Goal: Task Accomplishment & Management: Manage account settings

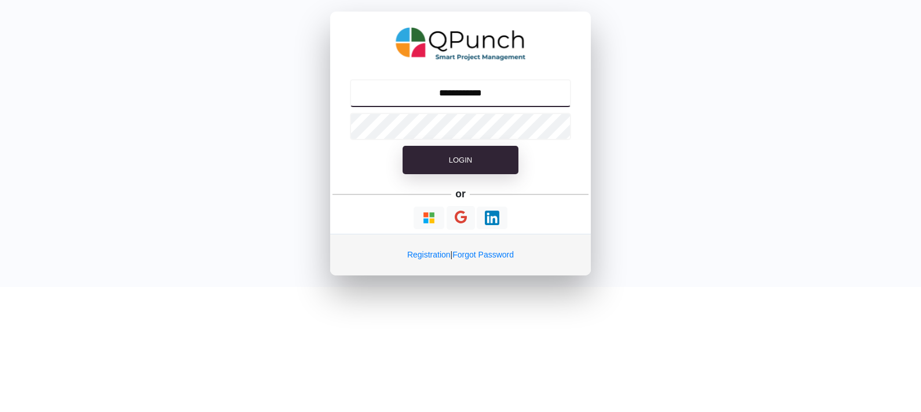
click at [460, 93] on input "**********" at bounding box center [461, 93] width 222 height 28
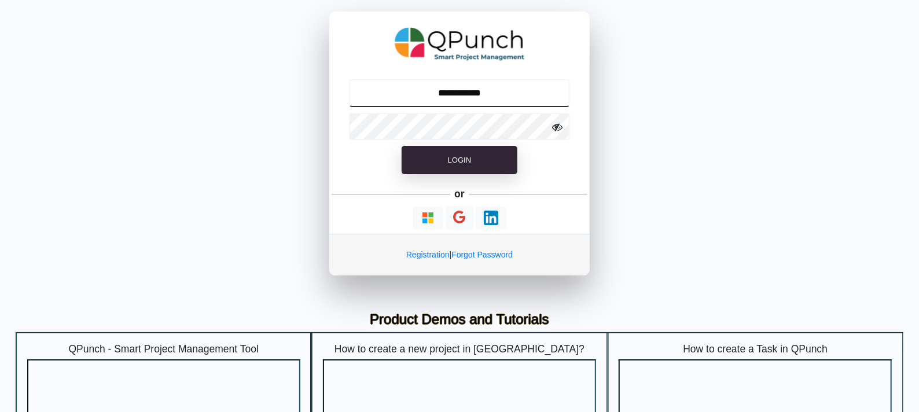
type input "**********"
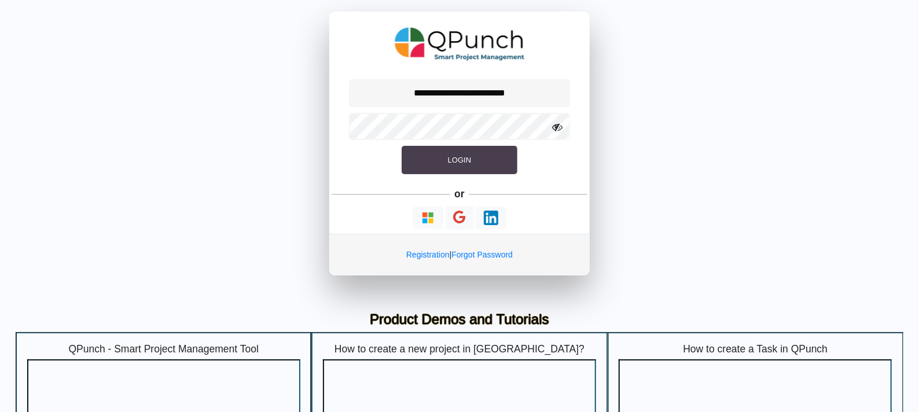
click at [428, 164] on button "Login" at bounding box center [460, 160] width 116 height 29
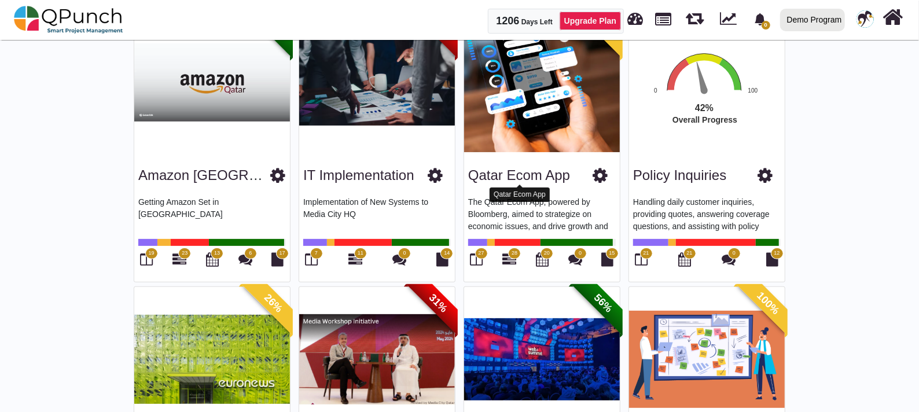
scroll to position [362, 0]
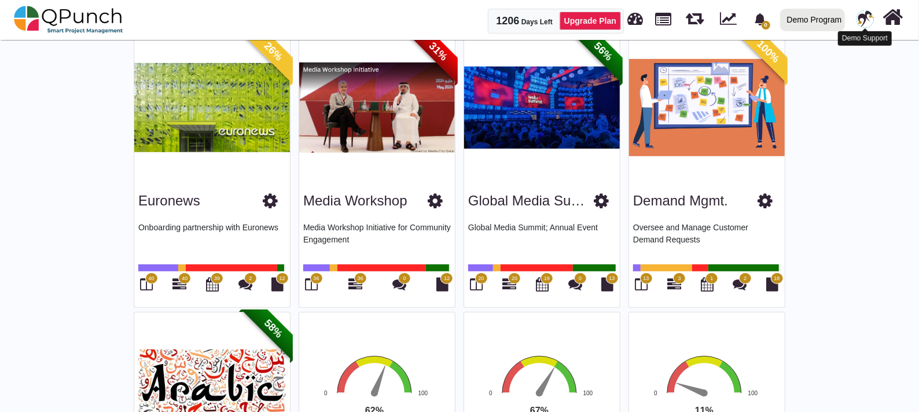
click at [869, 17] on img at bounding box center [865, 18] width 17 height 17
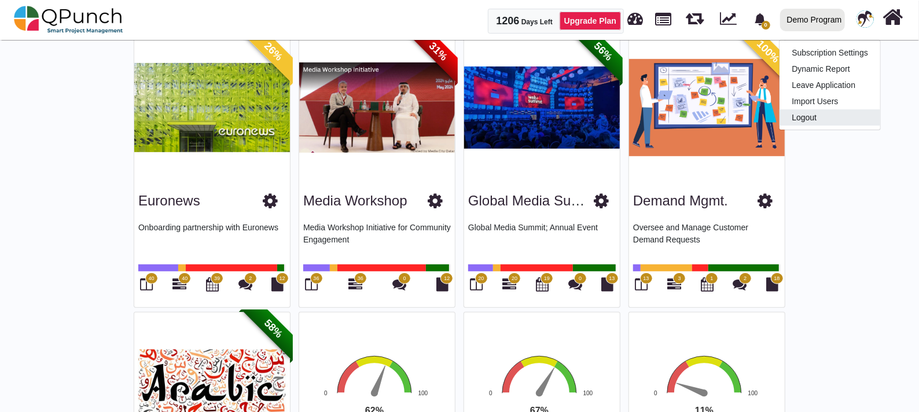
click at [818, 118] on link "Logout" at bounding box center [830, 117] width 101 height 16
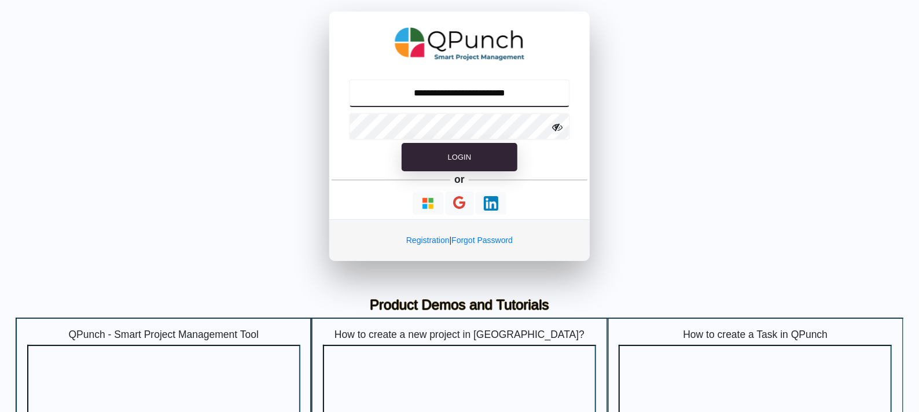
click at [433, 96] on input "**********" at bounding box center [460, 93] width 222 height 28
type input "**********"
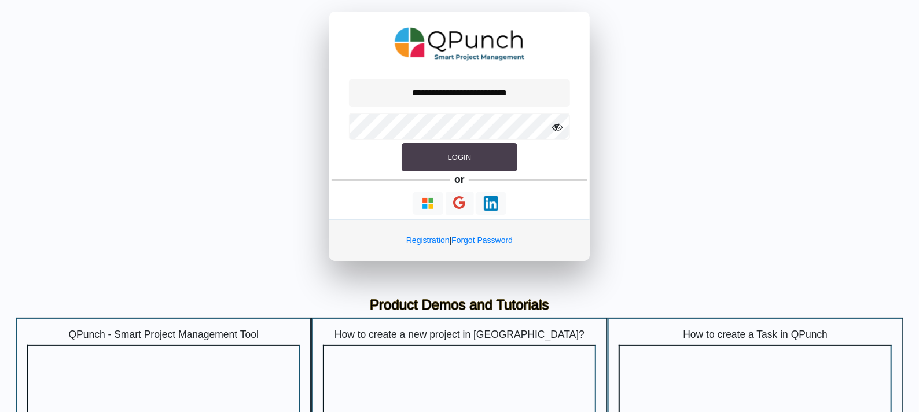
click at [426, 155] on button "Login" at bounding box center [460, 157] width 116 height 29
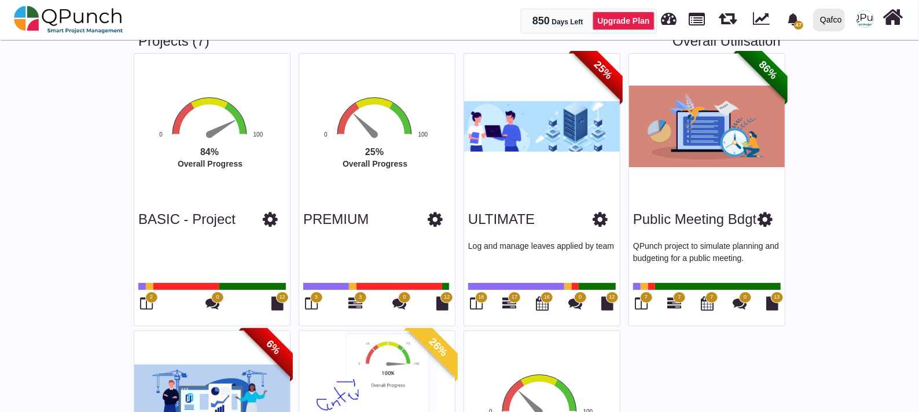
scroll to position [58, 0]
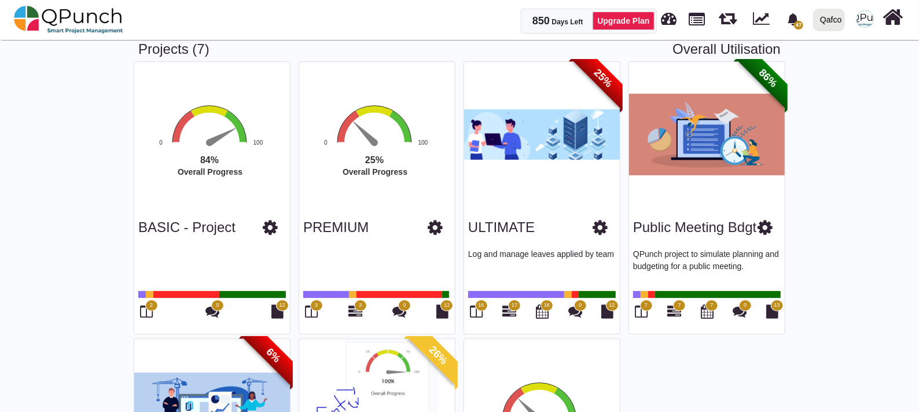
click at [770, 222] on icon at bounding box center [765, 227] width 15 height 17
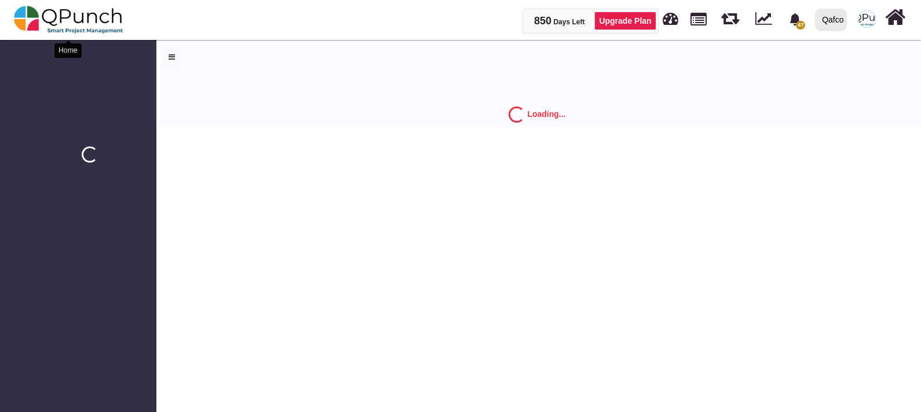
click at [23, 12] on img at bounding box center [68, 19] width 109 height 35
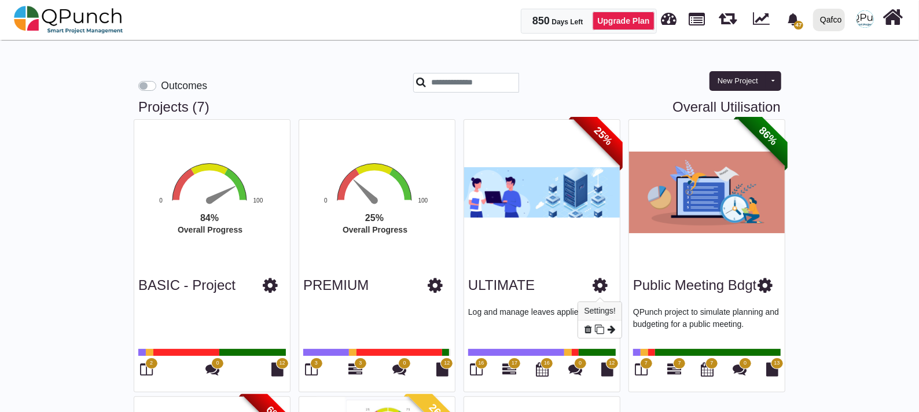
click at [600, 284] on icon at bounding box center [600, 285] width 15 height 17
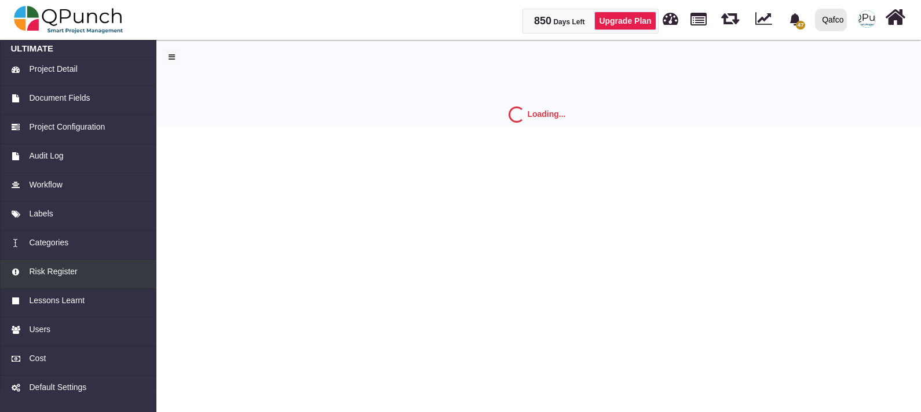
click at [67, 263] on link "Risk Register" at bounding box center [78, 274] width 156 height 29
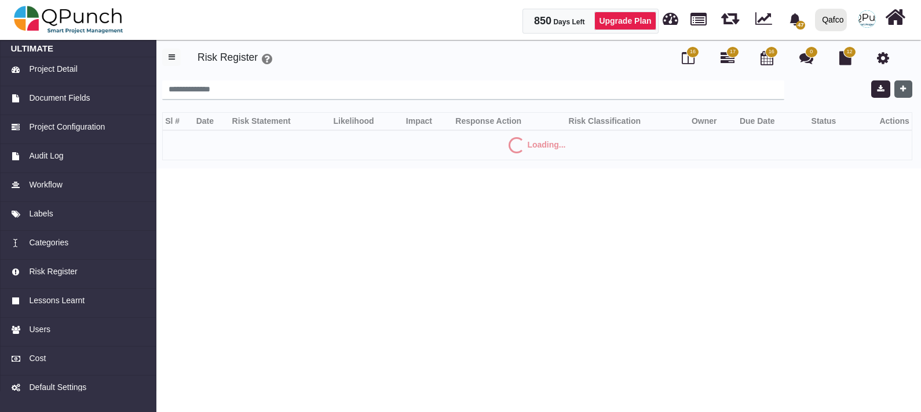
click at [903, 87] on icon "button" at bounding box center [903, 89] width 6 height 8
select select "*"
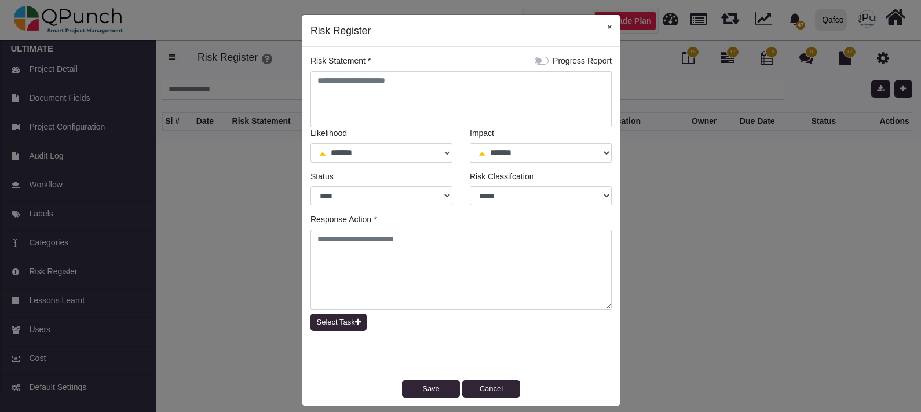
click at [604, 21] on button "×" at bounding box center [609, 27] width 21 height 24
select select "*"
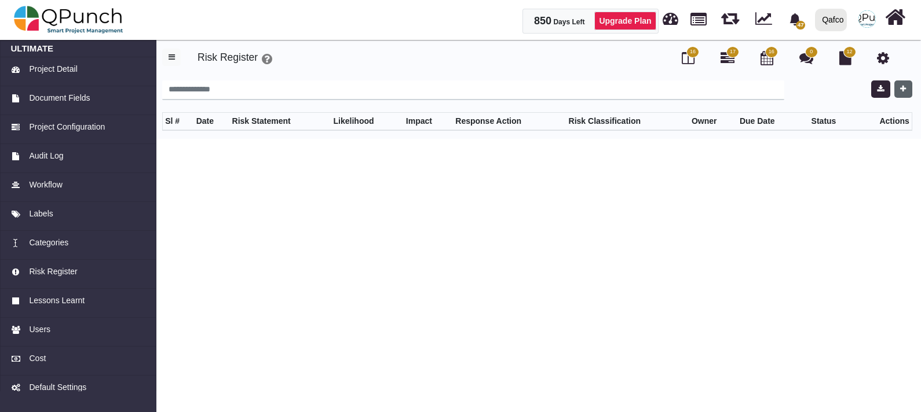
click at [904, 92] on icon "button" at bounding box center [903, 89] width 6 height 8
select select "*"
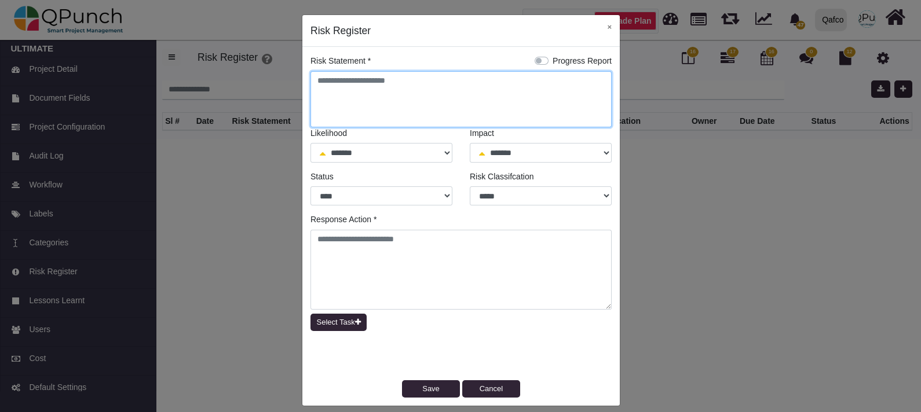
click at [415, 83] on textarea at bounding box center [460, 99] width 301 height 56
click at [345, 75] on textarea "**" at bounding box center [460, 99] width 301 height 56
type textarea "* **"
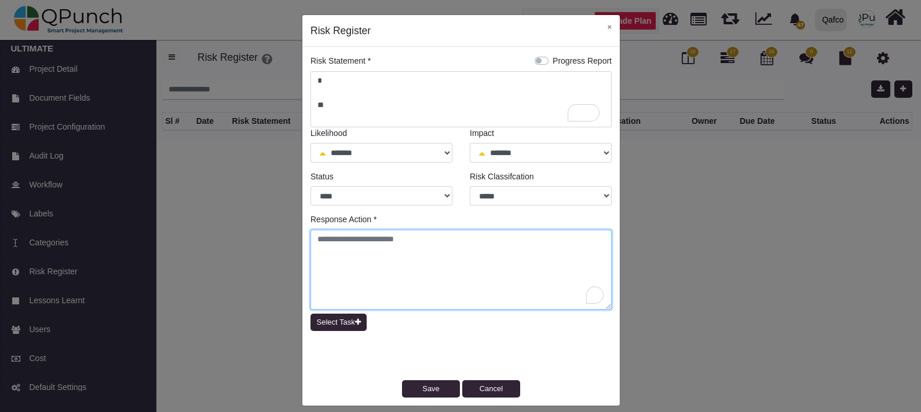
click at [360, 249] on textarea "To enrich screen reader interactions, please activate Accessibility in Grammarl…" at bounding box center [460, 270] width 301 height 80
type textarea "*"
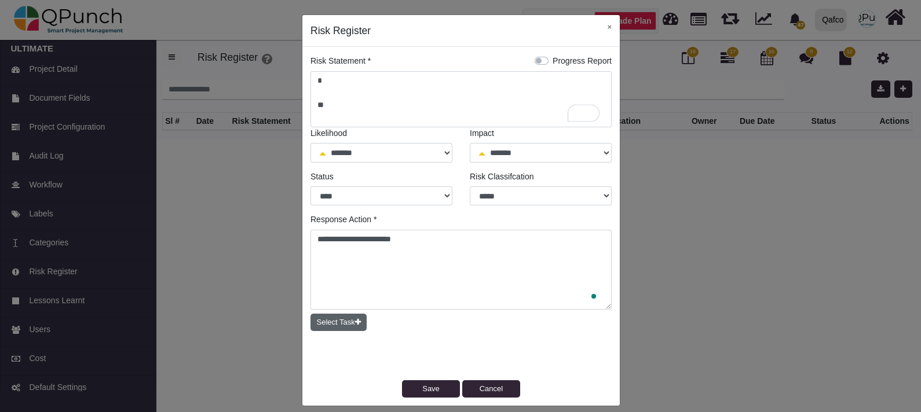
click at [310, 314] on button "Select Task" at bounding box center [338, 322] width 56 height 17
click at [349, 139] on body "850 Days Left Upgrade Plan 47 Notification Clear ULTIMATE (Copy) QPunch Support…" at bounding box center [460, 69] width 921 height 139
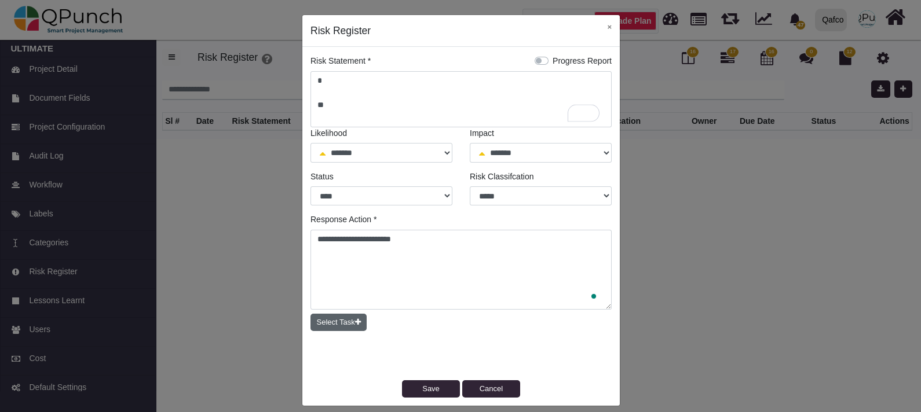
click at [310, 314] on button "Select Task" at bounding box center [338, 322] width 56 height 17
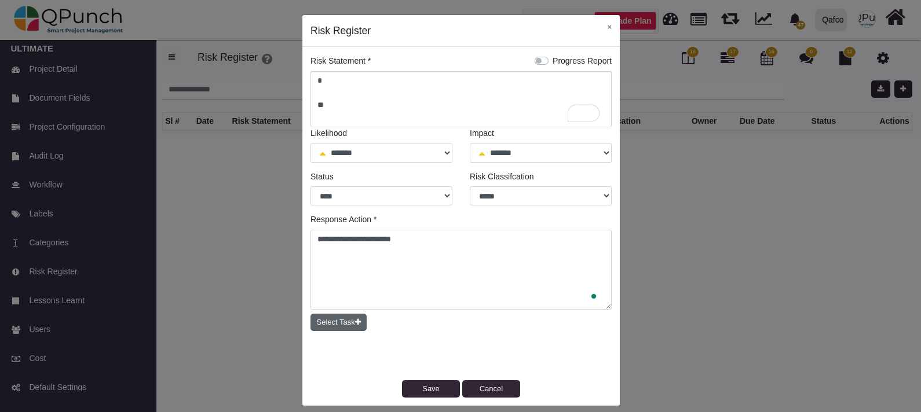
click at [310, 314] on button "Select Task" at bounding box center [338, 322] width 56 height 17
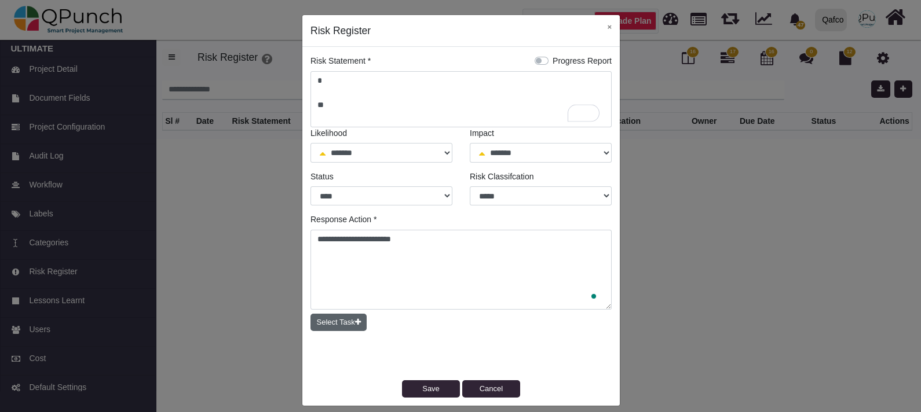
click at [310, 314] on button "Select Task" at bounding box center [338, 322] width 56 height 17
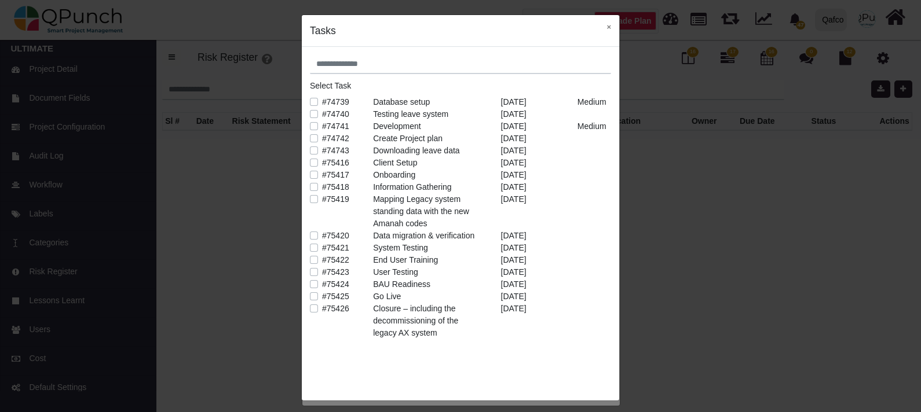
click at [310, 314] on button "Select Task" at bounding box center [338, 322] width 56 height 17
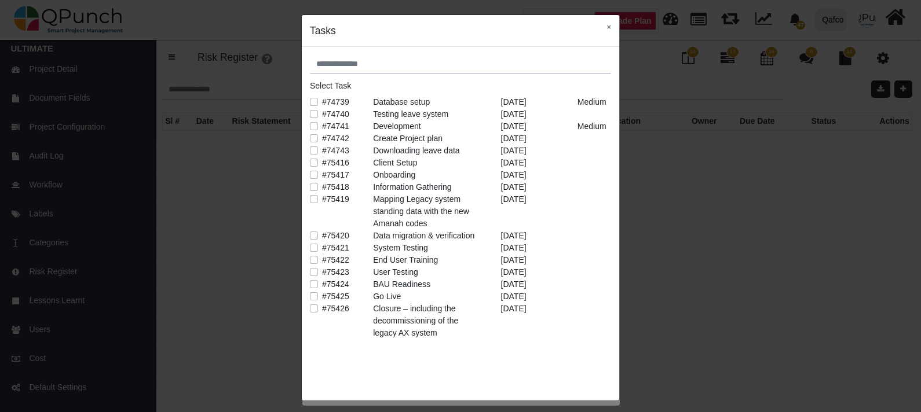
click at [310, 314] on button "Select Task" at bounding box center [338, 322] width 56 height 17
click at [323, 234] on label "#75420" at bounding box center [336, 236] width 27 height 12
click at [599, 15] on button "×" at bounding box center [609, 27] width 21 height 24
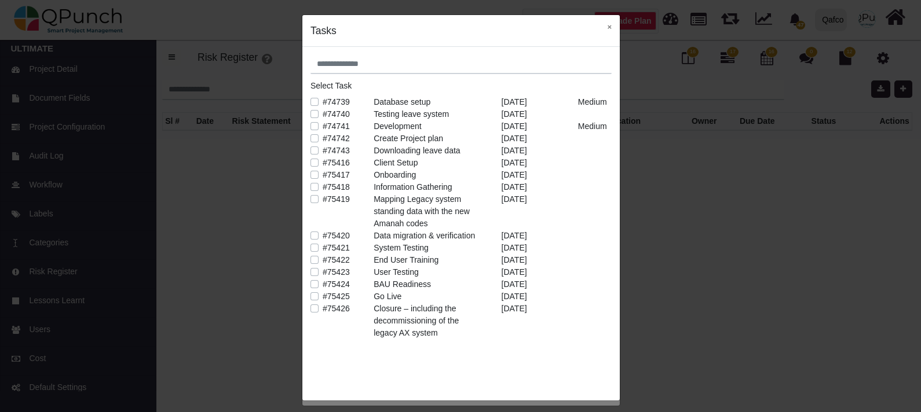
click at [310, 314] on button "Select Task" at bounding box center [338, 322] width 56 height 17
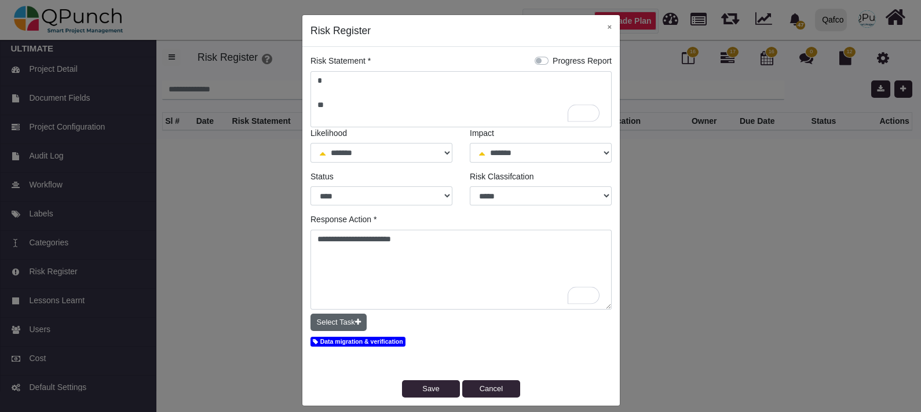
click at [310, 314] on button "Select Task" at bounding box center [338, 322] width 56 height 17
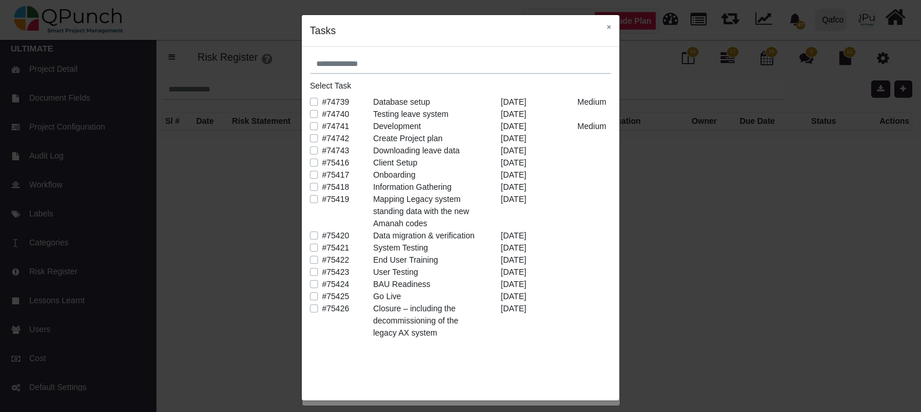
click at [310, 314] on button "Select Task" at bounding box center [338, 322] width 56 height 17
click at [599, 15] on button "×" at bounding box center [609, 27] width 21 height 24
click at [310, 314] on button "Select Task" at bounding box center [338, 322] width 56 height 17
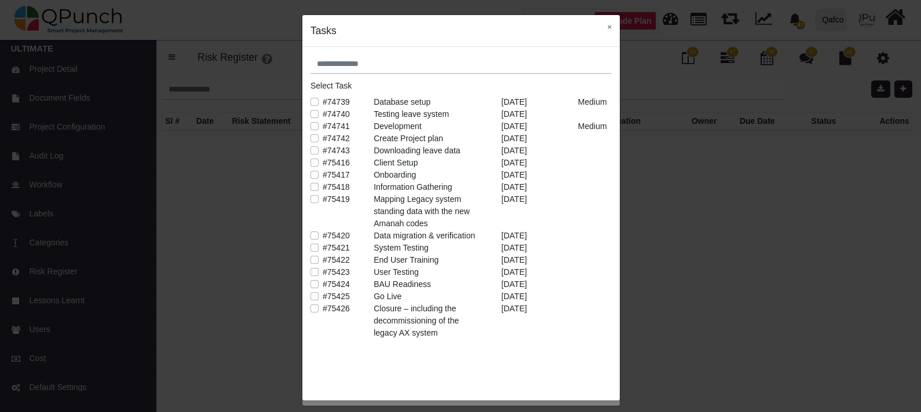
click at [310, 314] on button "Select Task" at bounding box center [338, 322] width 56 height 17
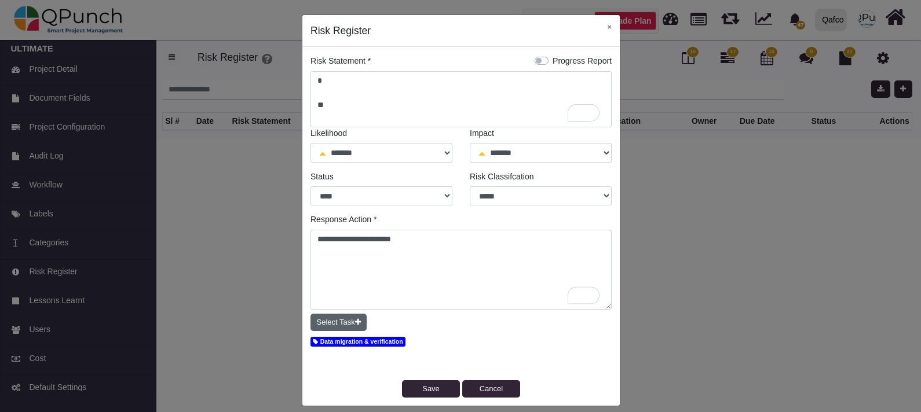
click at [310, 314] on button "Select Task" at bounding box center [338, 322] width 56 height 17
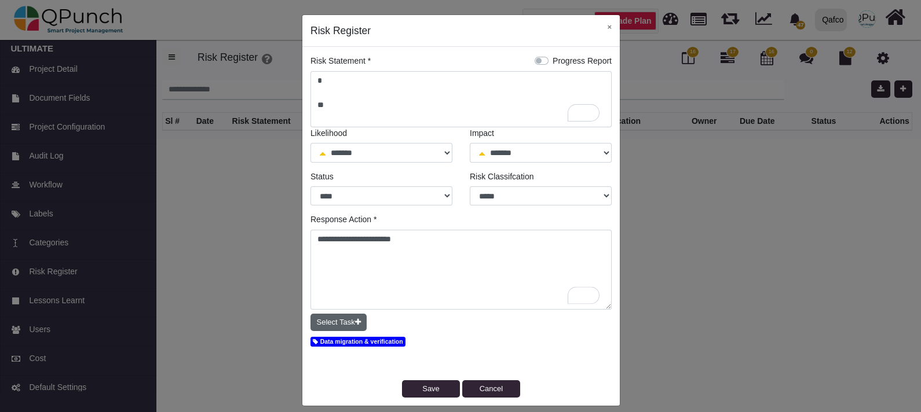
click at [310, 314] on button "Select Task" at bounding box center [338, 322] width 56 height 17
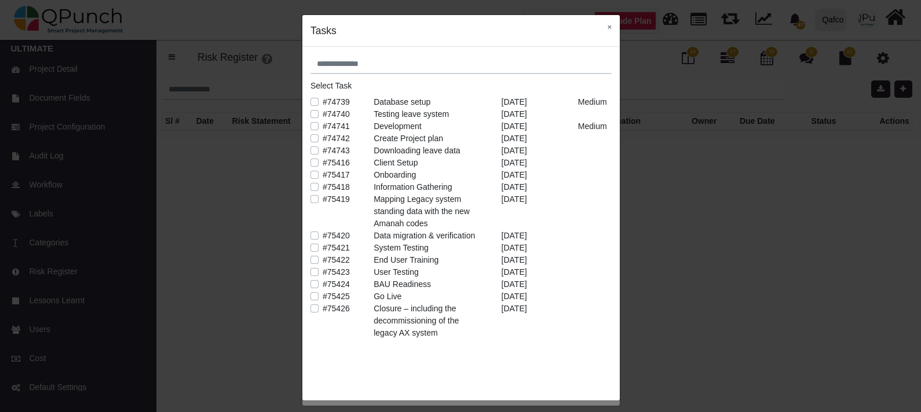
click at [310, 314] on button "Select Task" at bounding box center [338, 322] width 56 height 17
click at [606, 29] on button "×" at bounding box center [609, 27] width 21 height 24
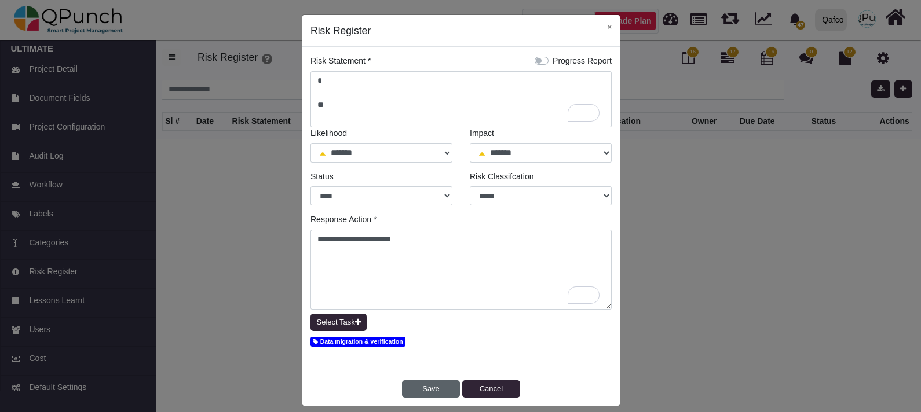
click at [438, 382] on button "Save" at bounding box center [431, 388] width 58 height 17
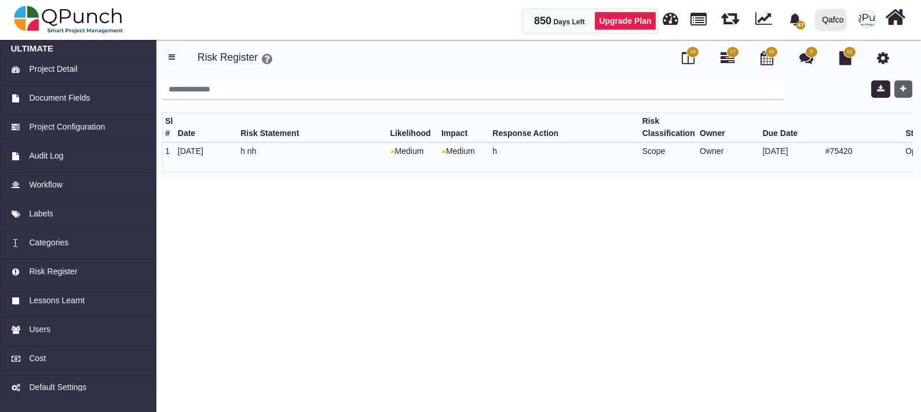
click at [901, 83] on button "button" at bounding box center [903, 88] width 18 height 17
select select "*"
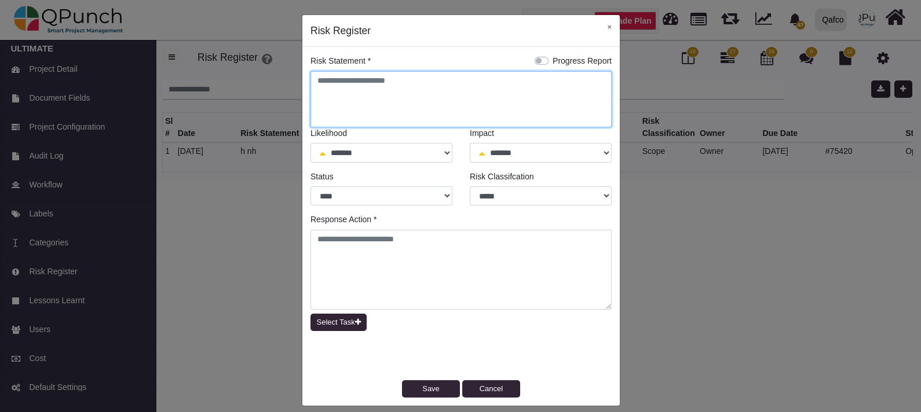
click at [453, 115] on textarea at bounding box center [460, 99] width 301 height 56
type textarea "**"
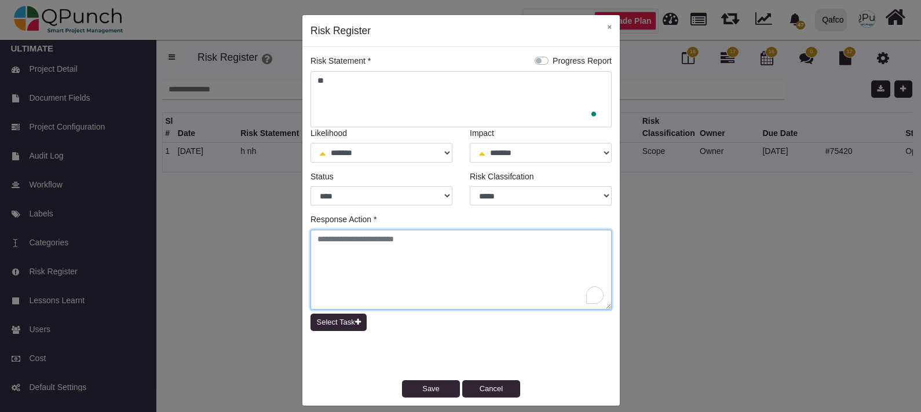
click at [407, 232] on textarea "To enrich screen reader interactions, please activate Accessibility in Grammarl…" at bounding box center [460, 270] width 301 height 80
type textarea "*"
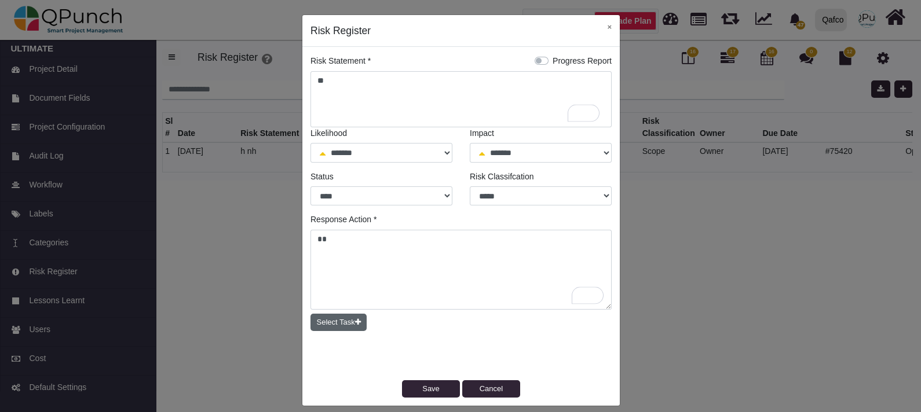
click at [355, 323] on icon "button" at bounding box center [358, 322] width 6 height 8
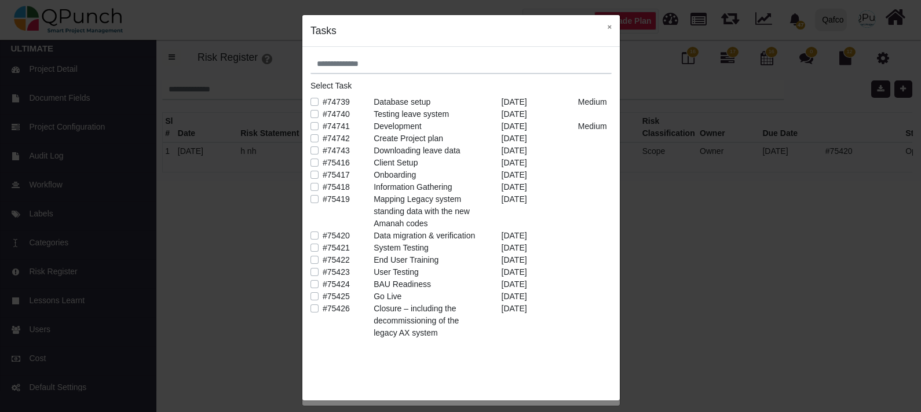
click at [323, 186] on label "#75418" at bounding box center [336, 187] width 27 height 12
click at [611, 28] on button "×" at bounding box center [609, 27] width 21 height 24
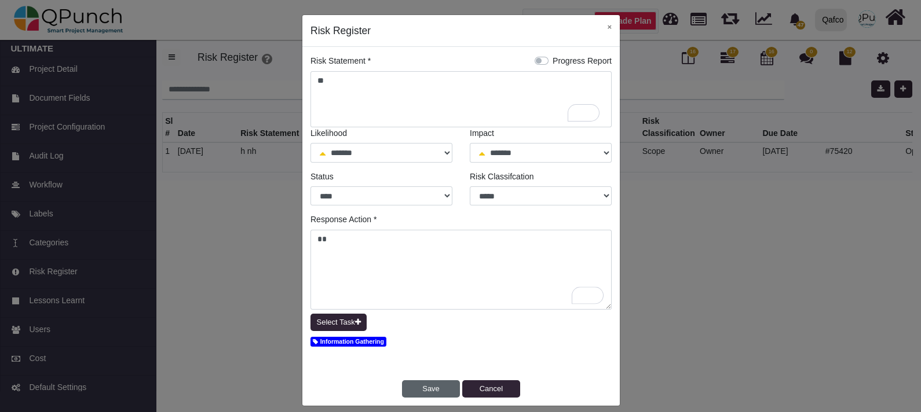
click at [434, 380] on button "Save" at bounding box center [431, 388] width 58 height 17
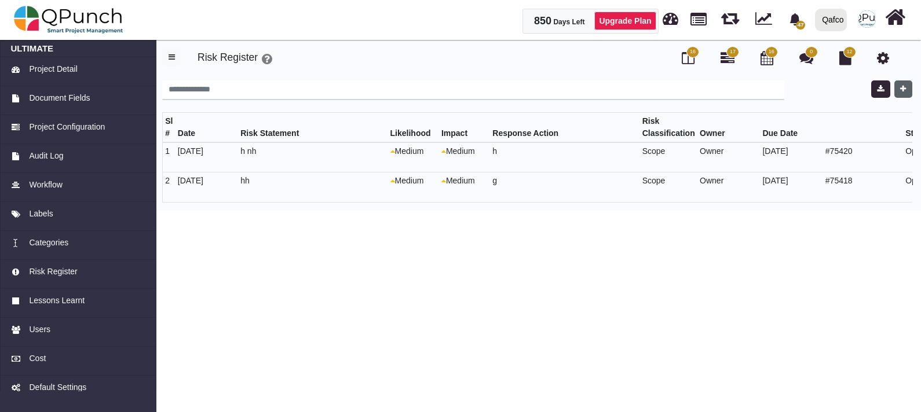
scroll to position [0, 100]
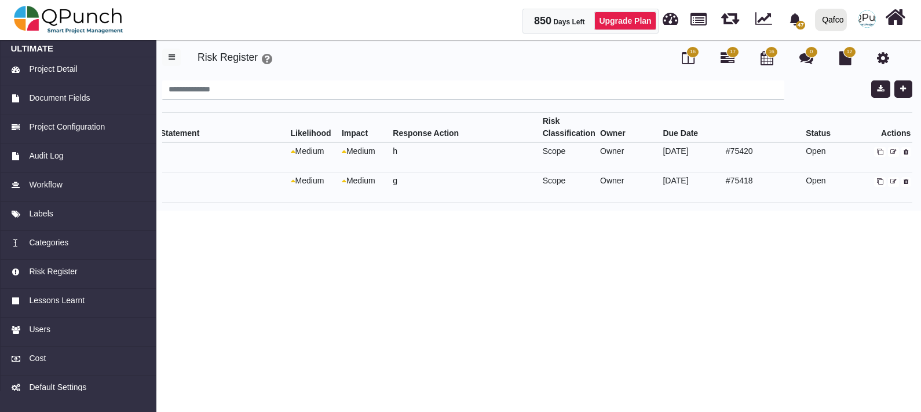
click at [903, 150] on icon at bounding box center [905, 152] width 5 height 6
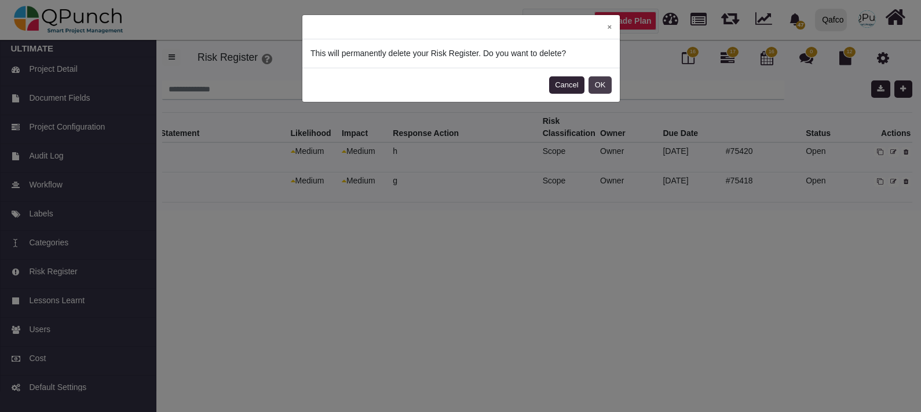
click at [595, 88] on button "OK" at bounding box center [599, 84] width 23 height 17
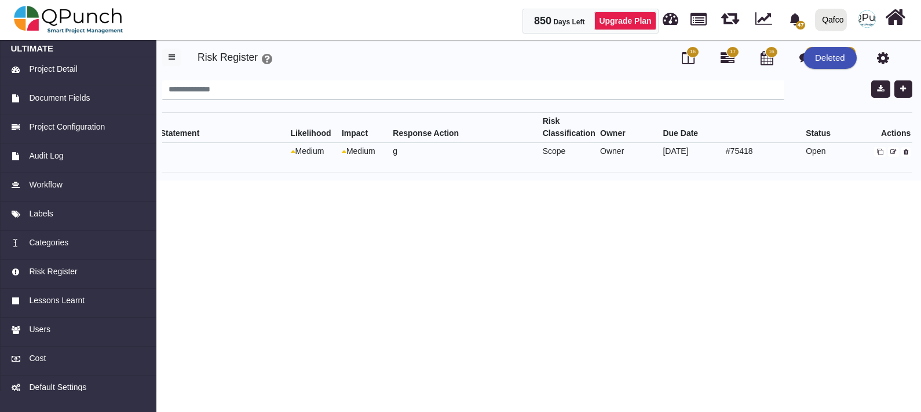
scroll to position [0, 0]
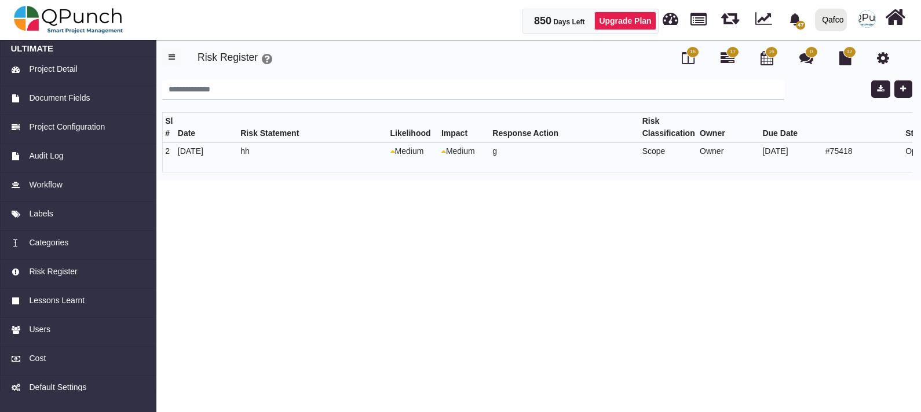
click at [172, 181] on html "850 Days Left Upgrade Plan 47 Notification Clear ULTIMATE (Copy) QPunch Support…" at bounding box center [460, 90] width 921 height 181
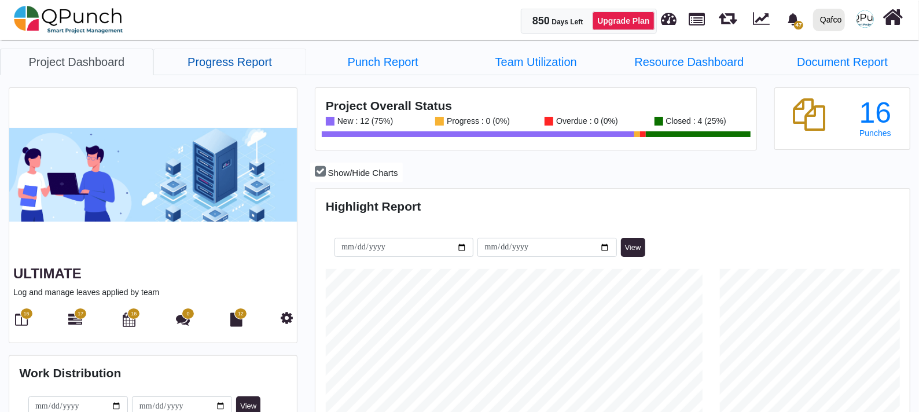
scroll to position [261, 591]
click at [203, 50] on link "Progress Report" at bounding box center [229, 62] width 153 height 27
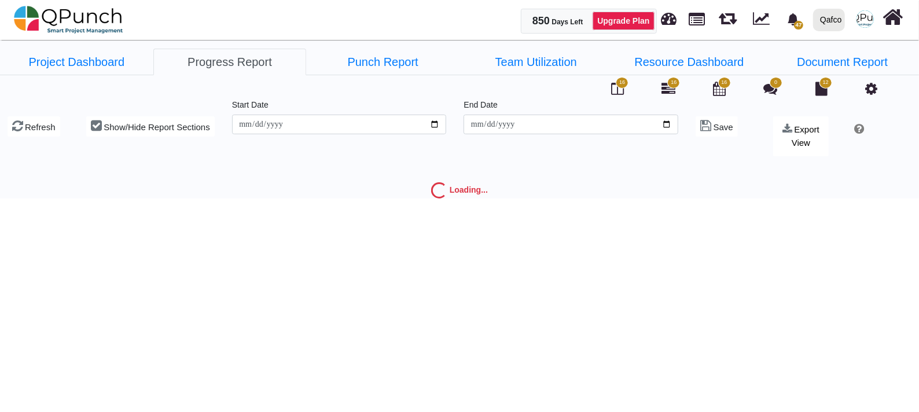
type input "**********"
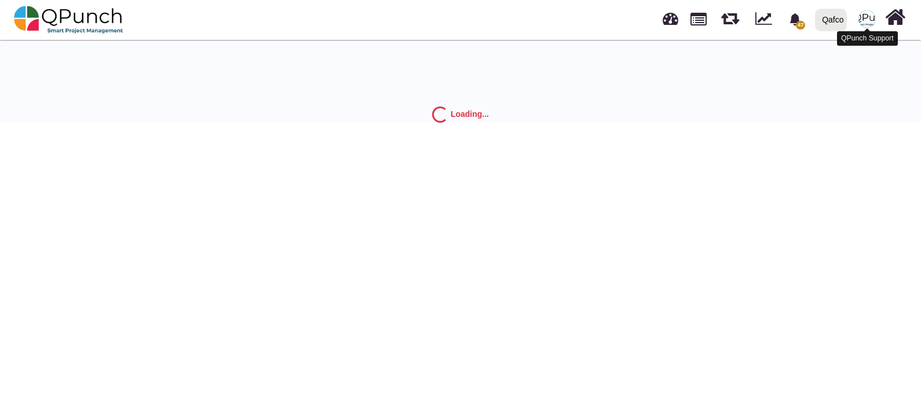
click at [872, 23] on img at bounding box center [866, 18] width 17 height 17
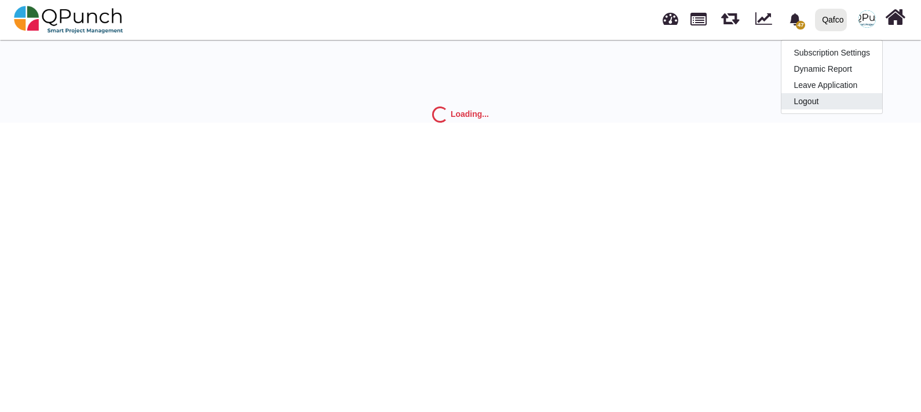
click at [842, 101] on link "Logout" at bounding box center [831, 101] width 101 height 16
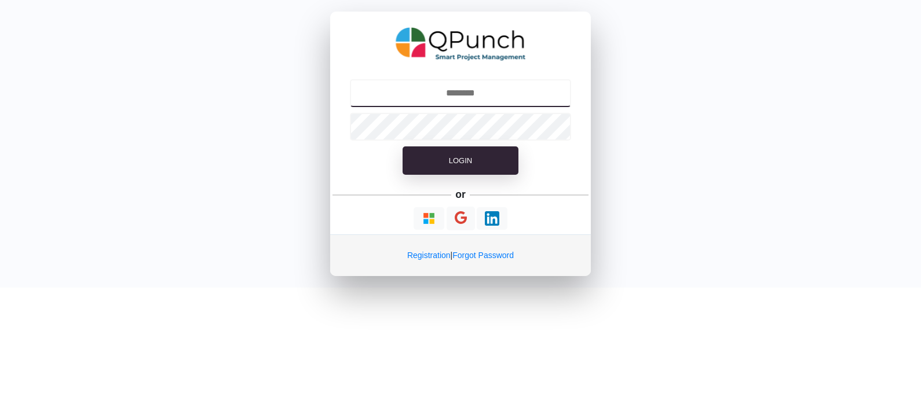
type input "**********"
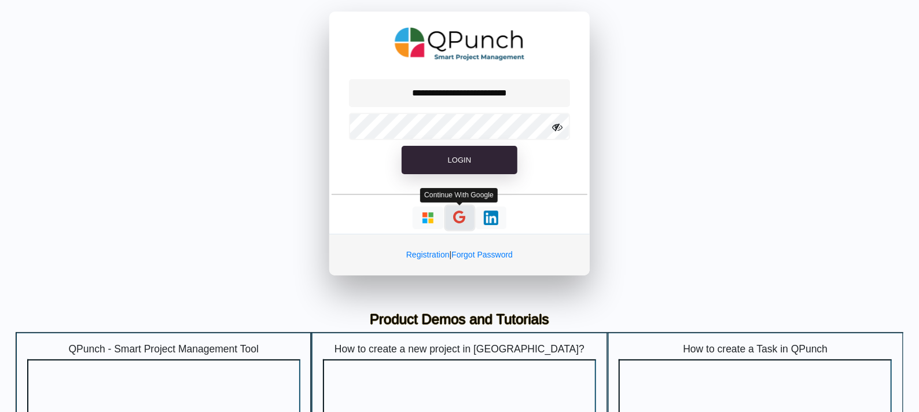
click at [456, 216] on icon "button" at bounding box center [460, 217] width 12 height 14
type input "**********"
